Goal: Task Accomplishment & Management: Manage account settings

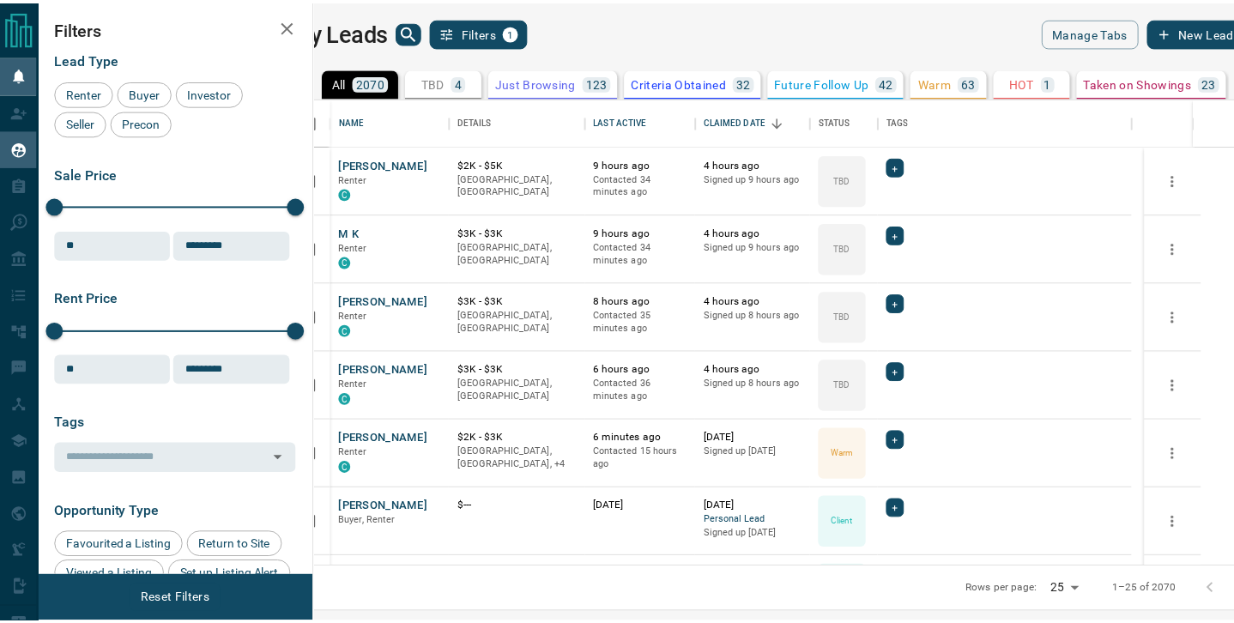
scroll to position [457, 910]
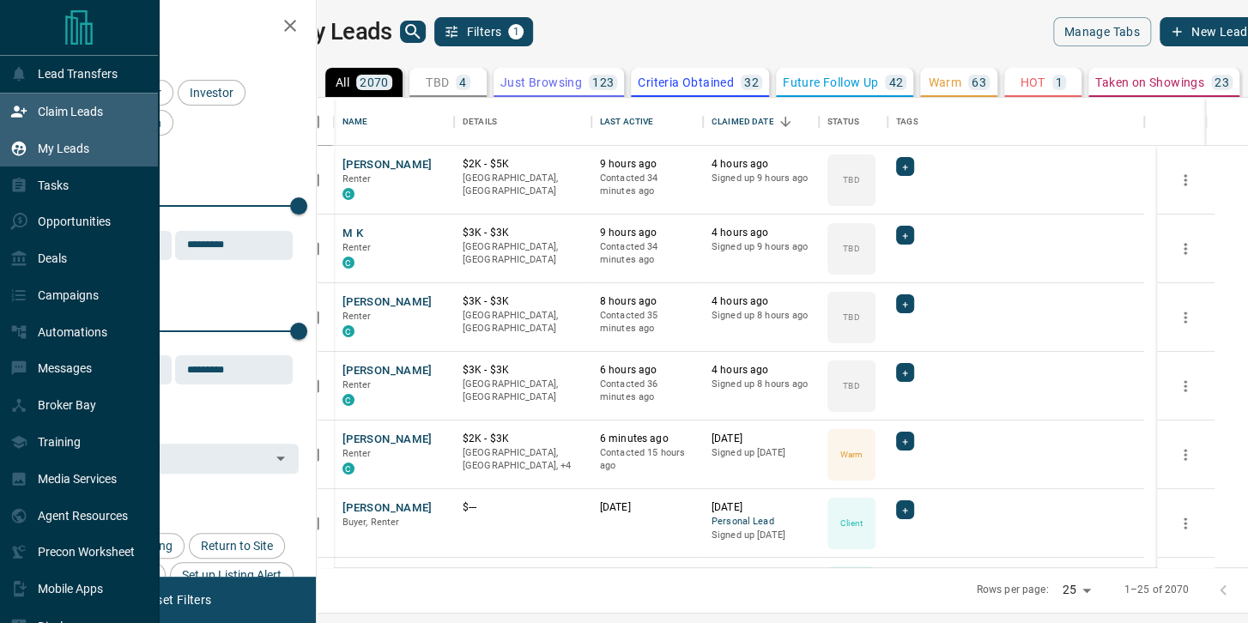
click at [46, 112] on p "Claim Leads" at bounding box center [70, 112] width 65 height 14
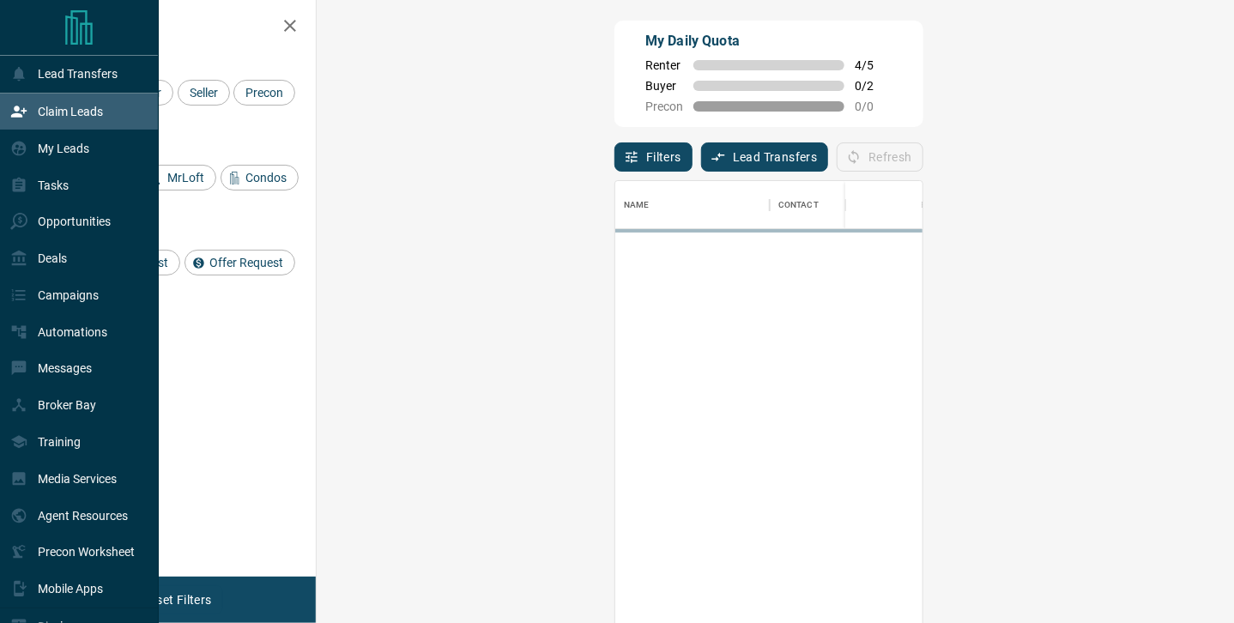
scroll to position [458, 868]
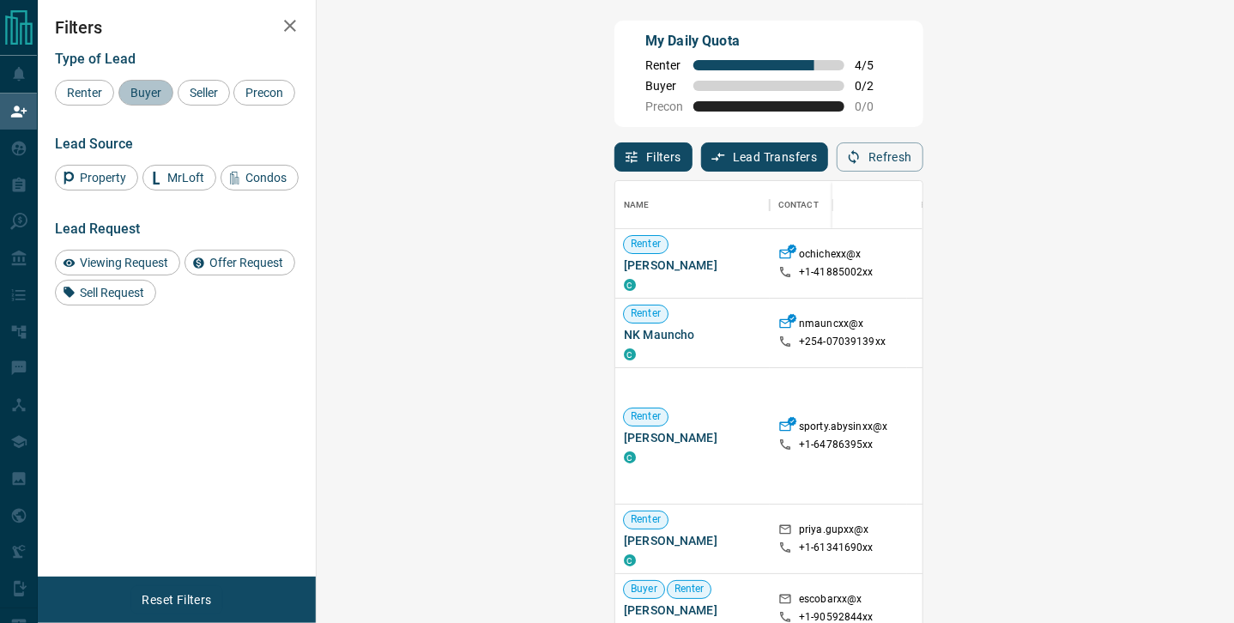
click at [141, 85] on div "Buyer" at bounding box center [145, 93] width 55 height 26
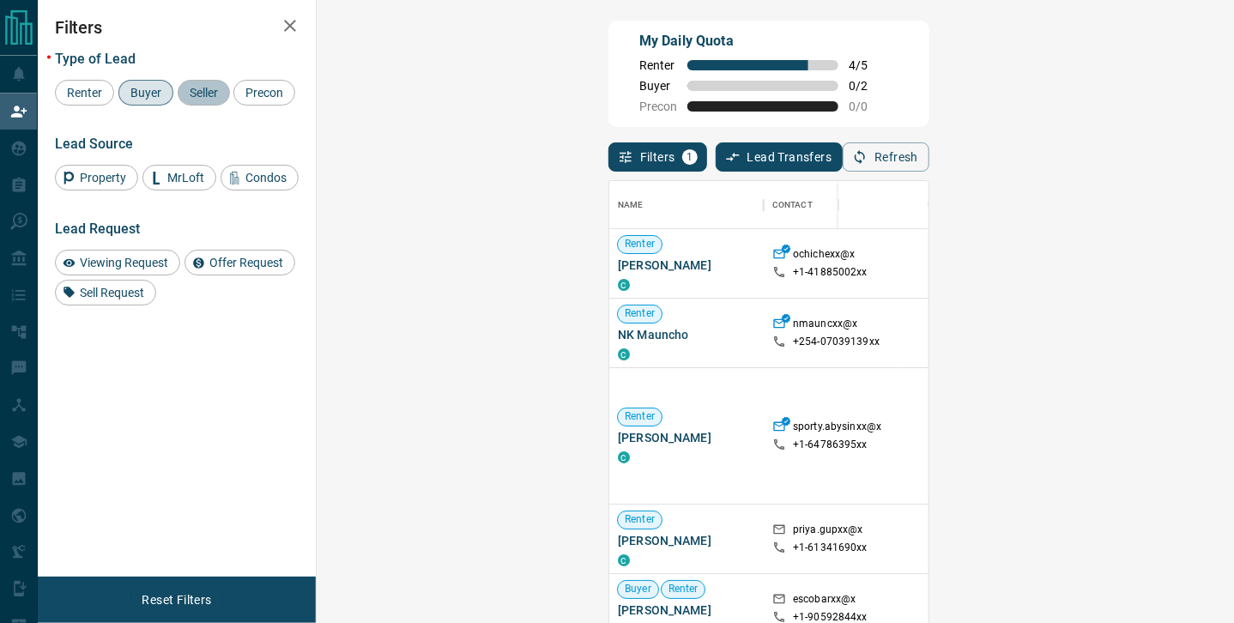
click at [185, 95] on span "Seller" at bounding box center [204, 93] width 40 height 14
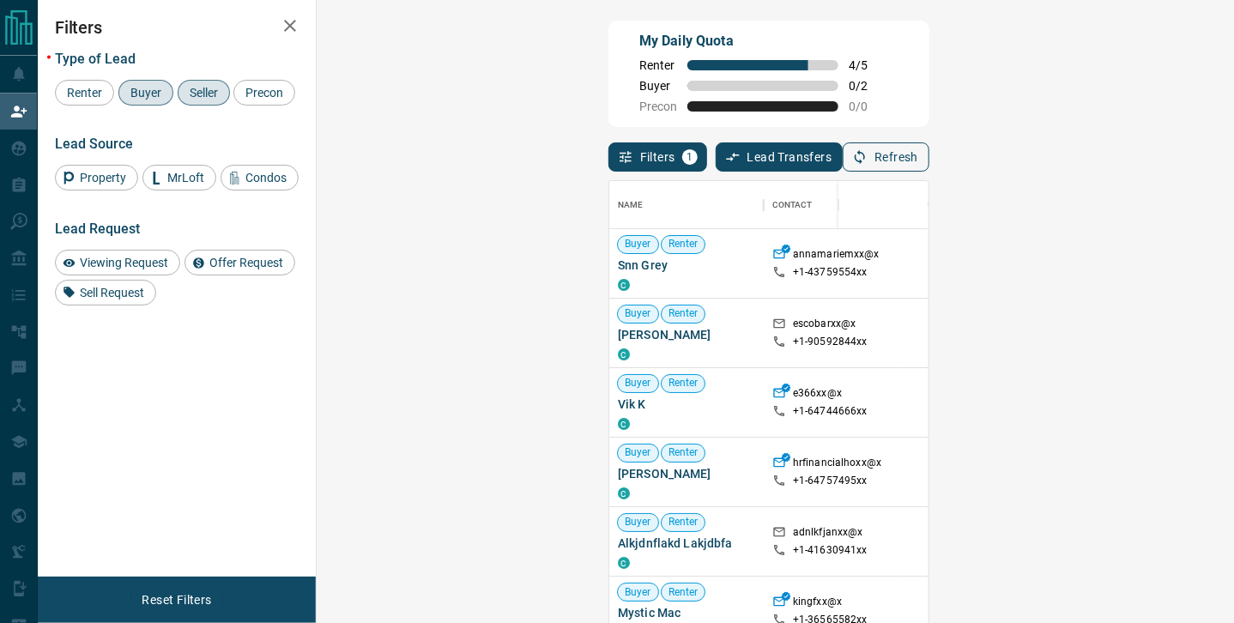
click at [929, 160] on button "Refresh" at bounding box center [886, 156] width 87 height 29
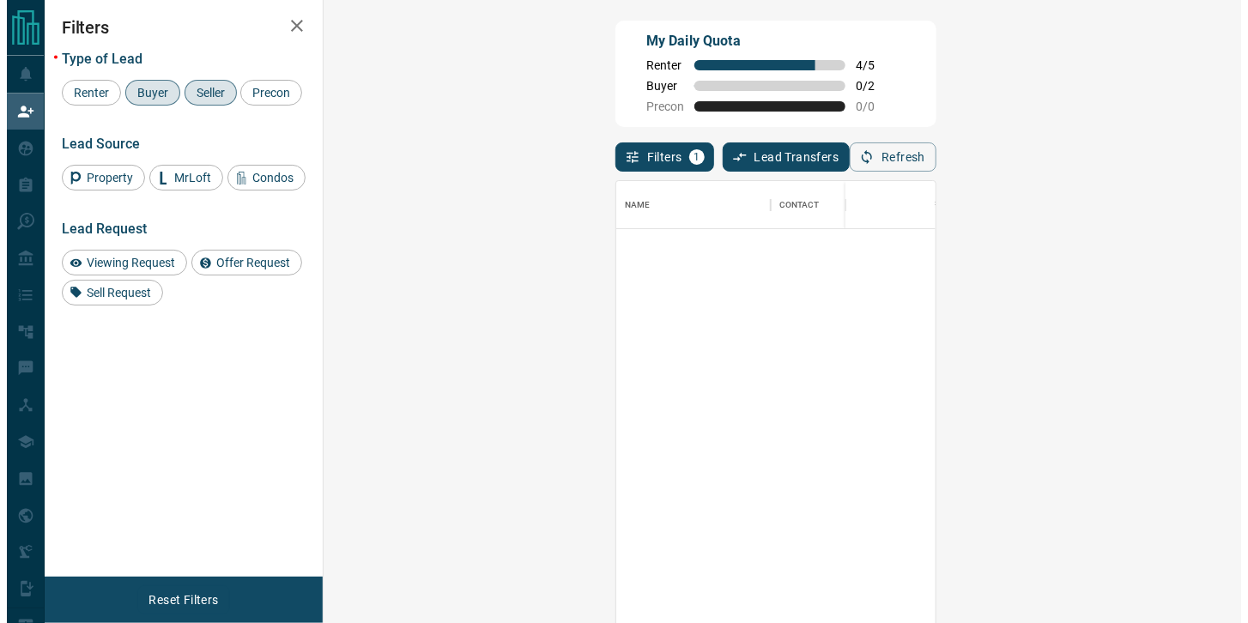
scroll to position [0, 0]
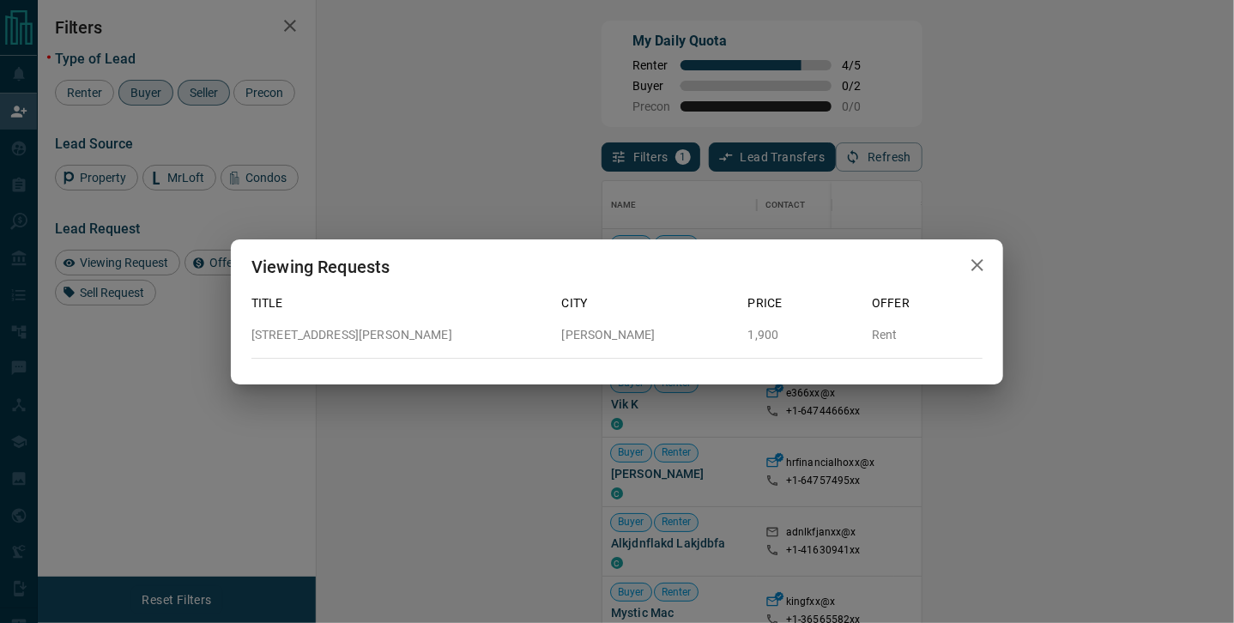
scroll to position [458, 867]
click at [977, 265] on icon "button" at bounding box center [984, 265] width 21 height 21
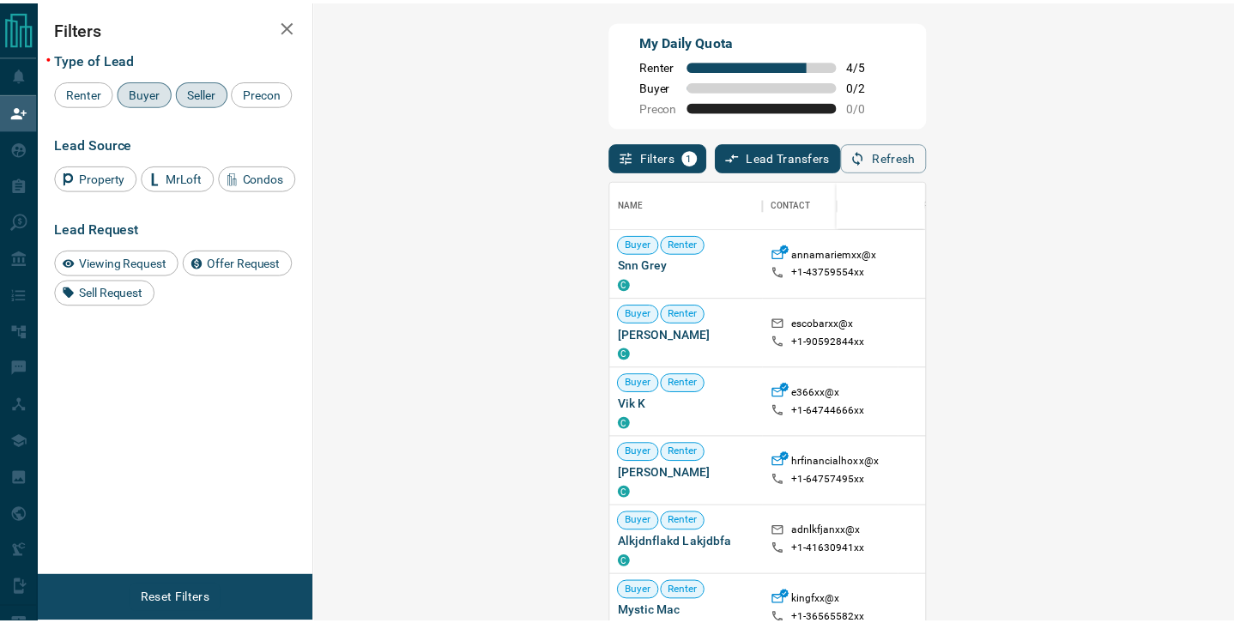
scroll to position [458, 868]
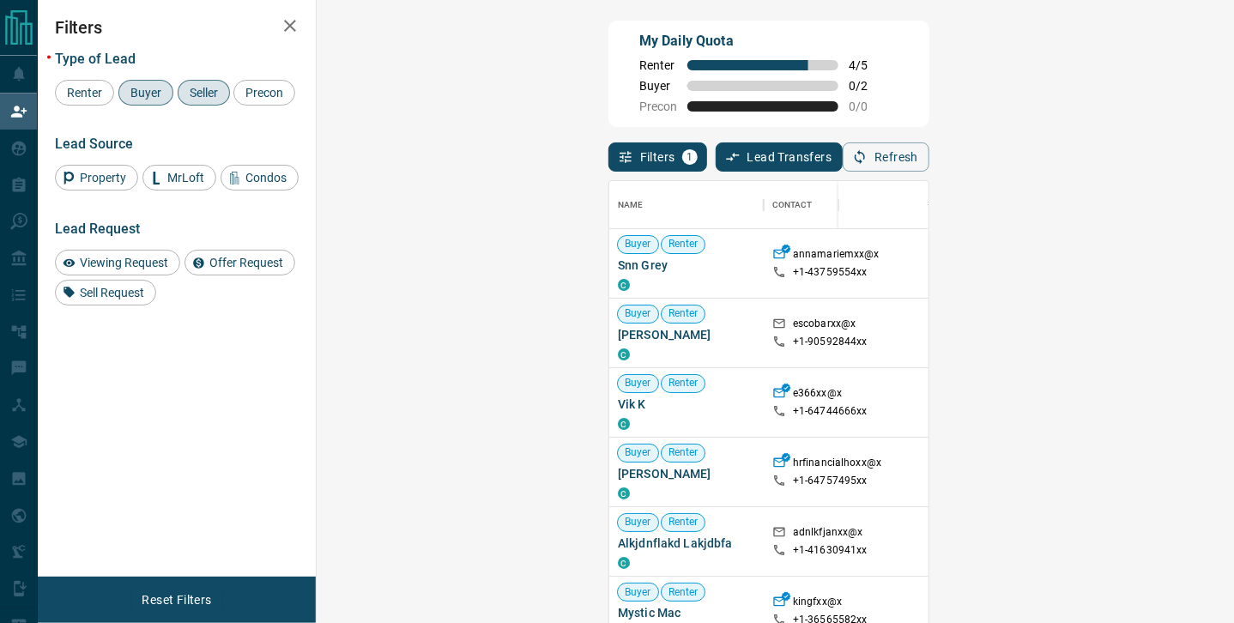
click at [157, 95] on span "Buyer" at bounding box center [145, 93] width 43 height 14
click at [220, 90] on span "Seller" at bounding box center [204, 93] width 40 height 14
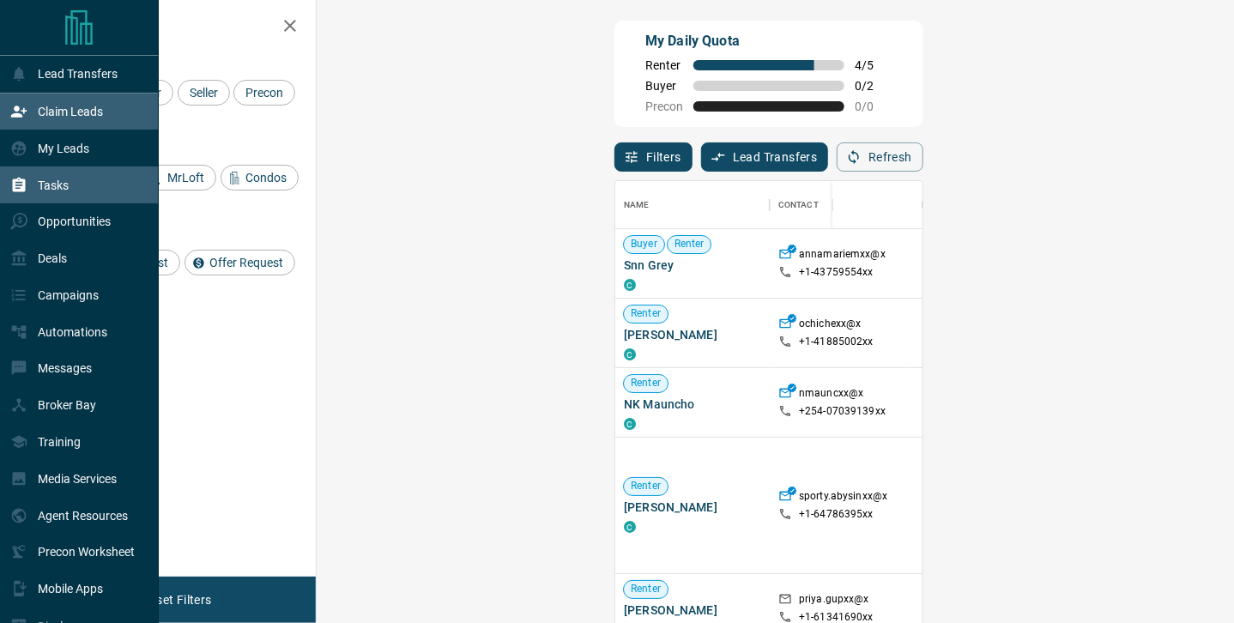
click at [45, 187] on p "Tasks" at bounding box center [53, 185] width 31 height 14
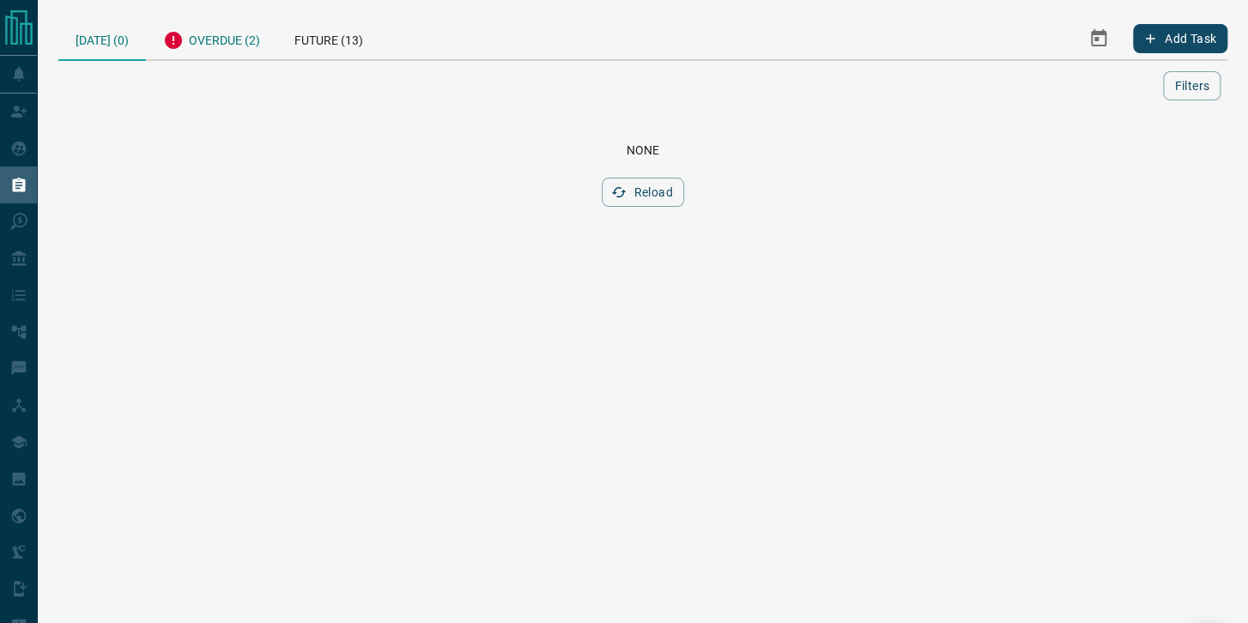
click at [241, 40] on div "Overdue (2)" at bounding box center [211, 38] width 131 height 42
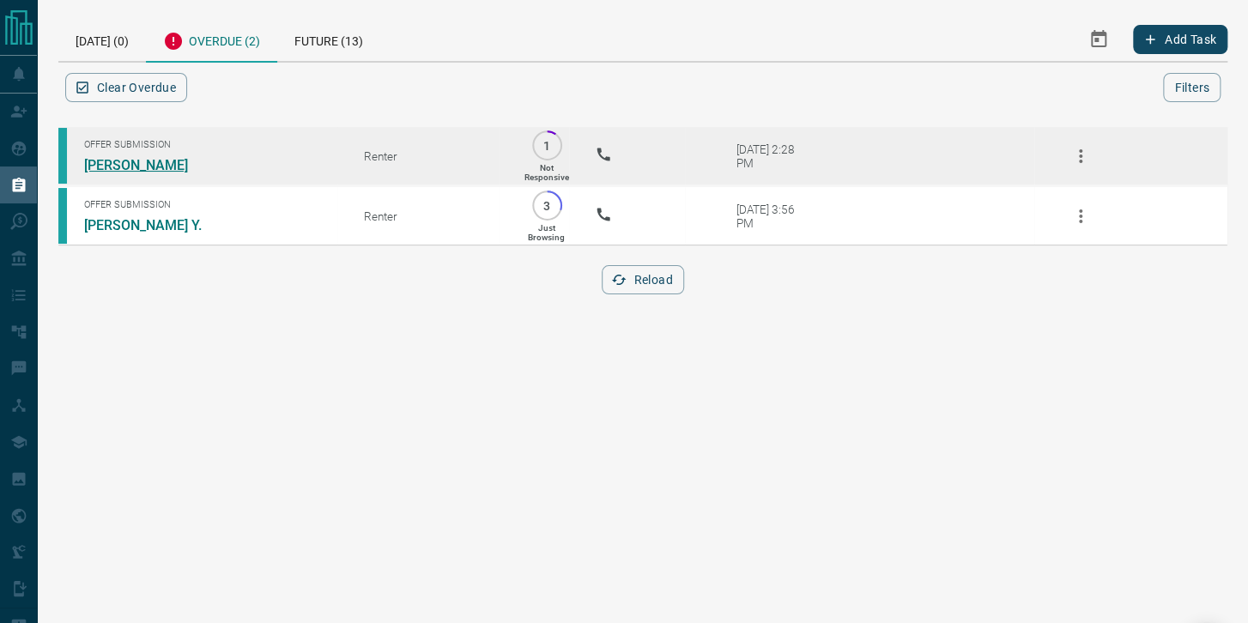
click at [111, 157] on link "[PERSON_NAME]" at bounding box center [148, 165] width 129 height 16
